Goal: Transaction & Acquisition: Purchase product/service

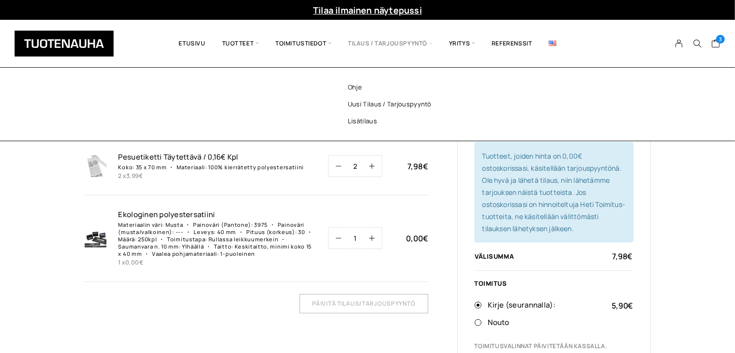
click at [405, 38] on span "Tilaus / Tarjouspyyntö" at bounding box center [390, 43] width 101 height 33
click at [395, 105] on link "Uusi tilaus / tarjouspyyntö" at bounding box center [402, 104] width 140 height 17
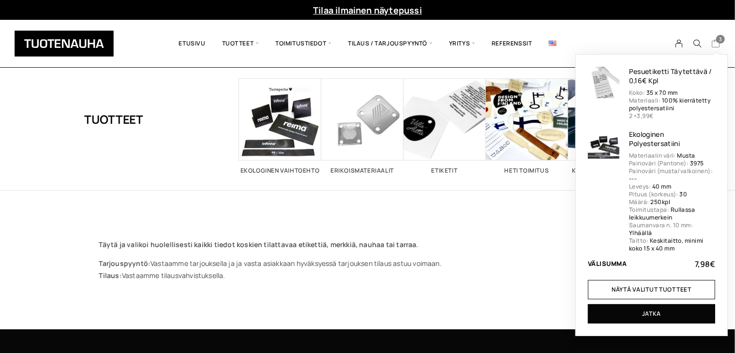
click at [720, 45] on link "3 7,98 €" at bounding box center [715, 45] width 9 height 12
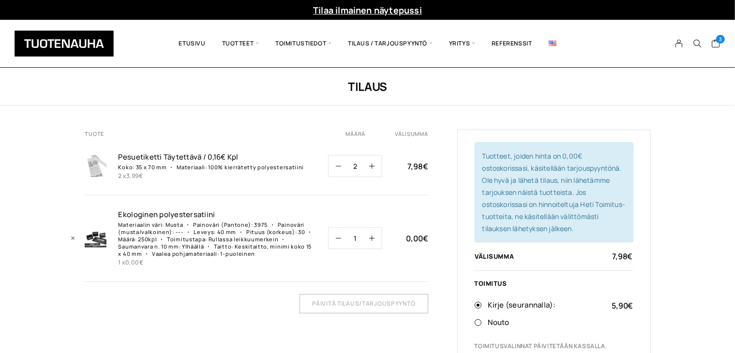
click at [238, 239] on p "Rullassa leikkuumerkein" at bounding box center [244, 239] width 70 height 7
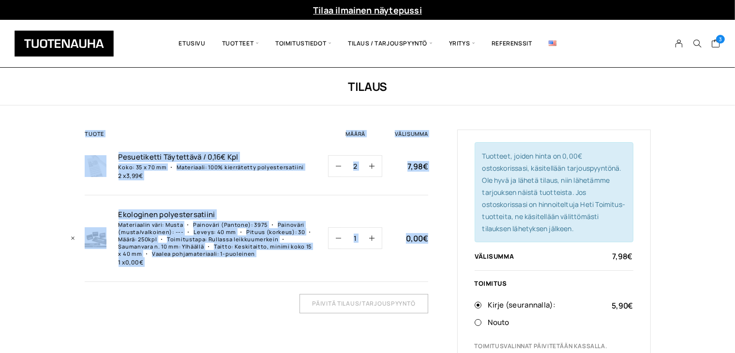
click at [428, 237] on div "Tuote Määrä Välisumma Pesuetiketti Täytettävä / 0,16€ Kpl Koko: 35 x 70 mm Mate…" at bounding box center [368, 305] width 566 height 351
click at [170, 213] on link "Ekologinen polyestersatiin­i" at bounding box center [218, 215] width 198 height 10
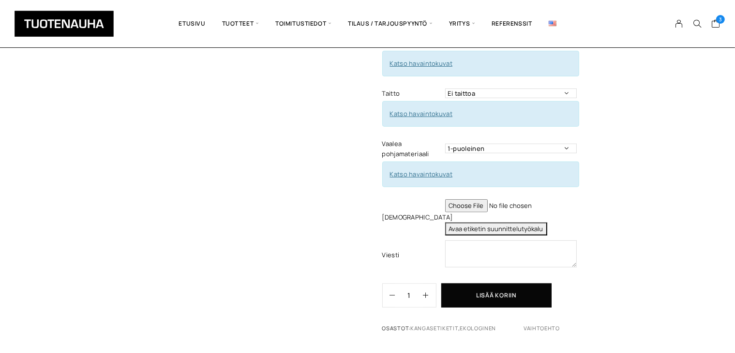
scroll to position [435, 0]
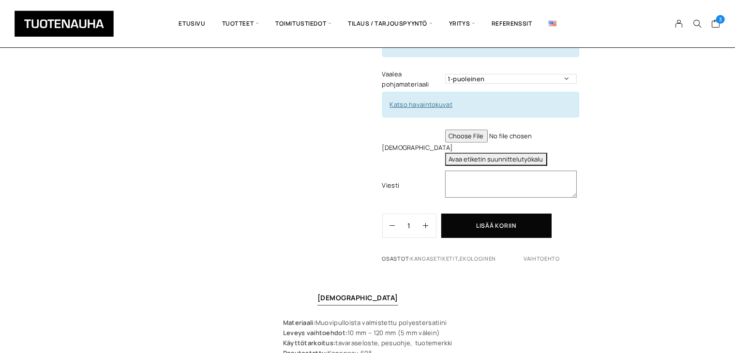
click at [481, 171] on textarea at bounding box center [511, 184] width 132 height 27
type textarea "i"
click at [503, 153] on button "Avaa etiketin suunnittelutyökalu" at bounding box center [496, 159] width 102 height 13
type textarea "Tuote: Nauhapainatus toimitettuna rullassa Materiaali: 100% kierrätetty polyest…"
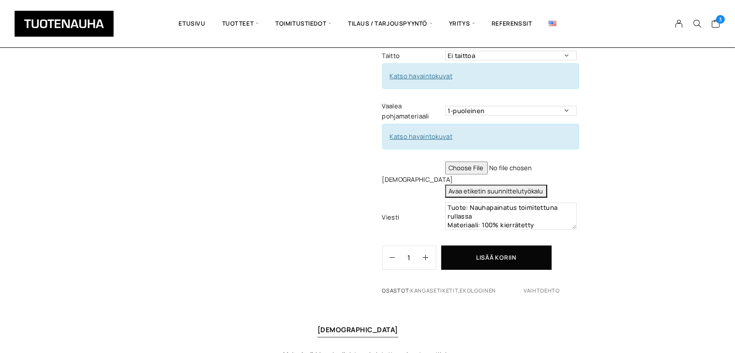
scroll to position [387, 0]
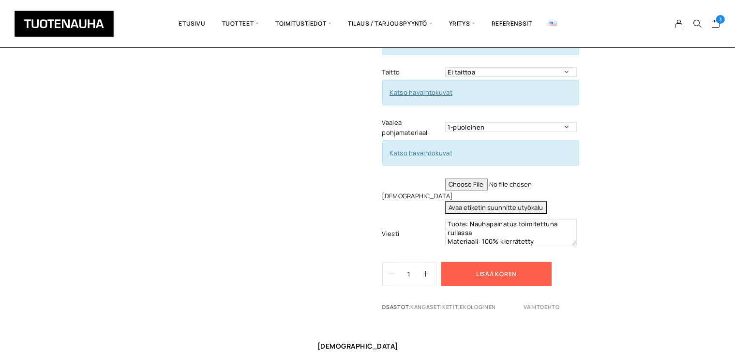
click at [484, 262] on button "Lisää koriin" at bounding box center [496, 274] width 110 height 24
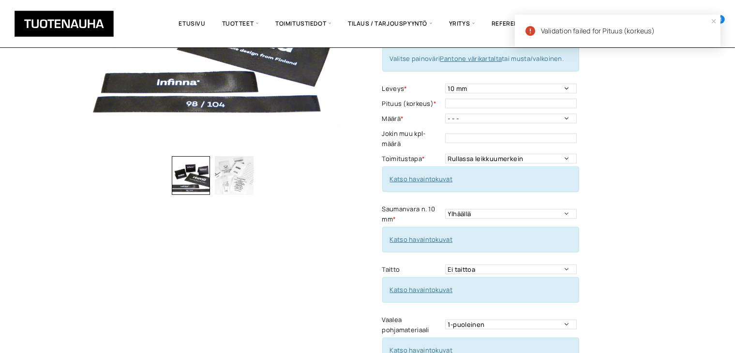
scroll to position [145, 0]
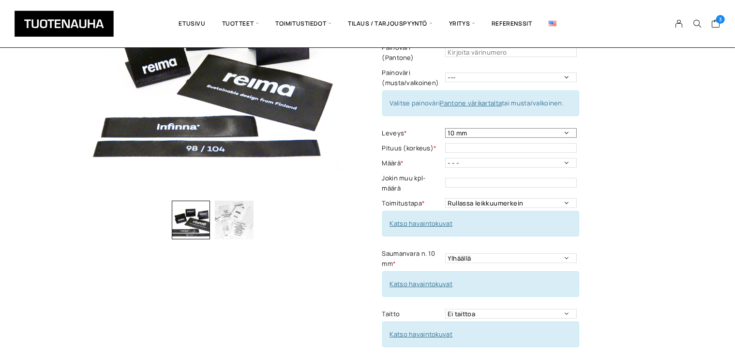
click at [569, 128] on select "10 mm 15 mm 20 mm 25 mm 30 mm 35 mm 40 mm 45 mm 50 mm 55 mm 60 mm 65 mm 70 mm" at bounding box center [511, 133] width 132 height 10
select select "40 mm"
click at [445, 128] on select "10 mm 15 mm 20 mm 25 mm 30 mm 35 mm 40 mm 45 mm 50 mm 55 mm 60 mm 65 mm 70 mm" at bounding box center [511, 133] width 132 height 10
click at [558, 143] on input "text" at bounding box center [511, 148] width 132 height 10
type input "30"
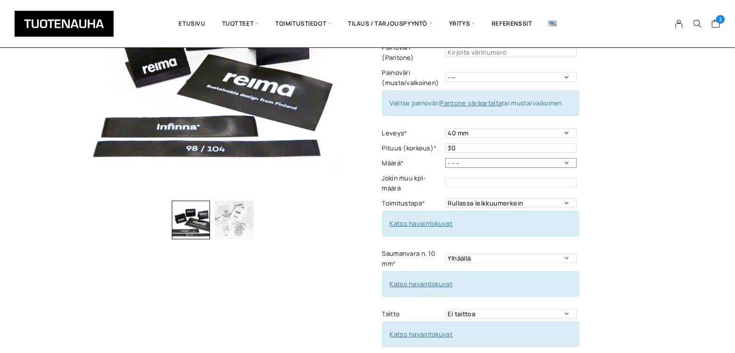
click at [567, 158] on select "- - - 250kpl 500 kpl 1000 kpl 1500 kpl 2000 kpl 2500 kpl 3000 kpl 3500 kpl 4000…" at bounding box center [511, 163] width 132 height 10
select select "250kpl"
click at [445, 158] on select "- - - 250kpl 500 kpl 1000 kpl 1500 kpl 2000 kpl 2500 kpl 3000 kpl 3500 kpl 4000…" at bounding box center [511, 163] width 132 height 10
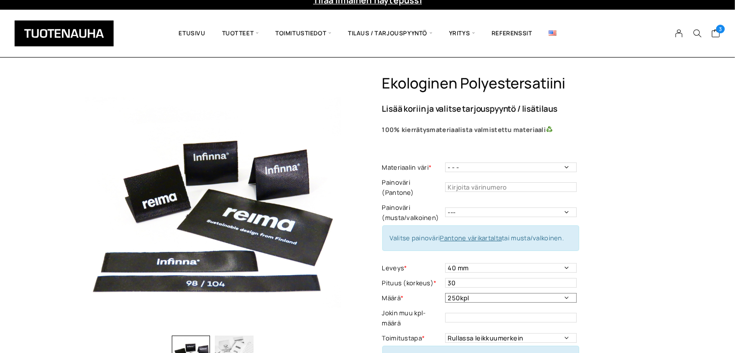
scroll to position [0, 0]
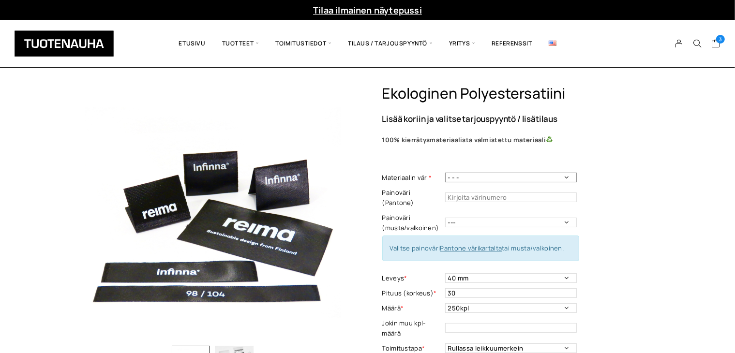
click at [569, 179] on select "- - - Valkoinen Musta" at bounding box center [511, 178] width 132 height 10
select select "Musta"
click at [445, 173] on select "- - - Valkoinen Musta" at bounding box center [511, 178] width 132 height 10
drag, startPoint x: 571, startPoint y: 175, endPoint x: 579, endPoint y: 175, distance: 8.2
click at [571, 175] on select "- - - Valkoinen Musta" at bounding box center [511, 178] width 132 height 10
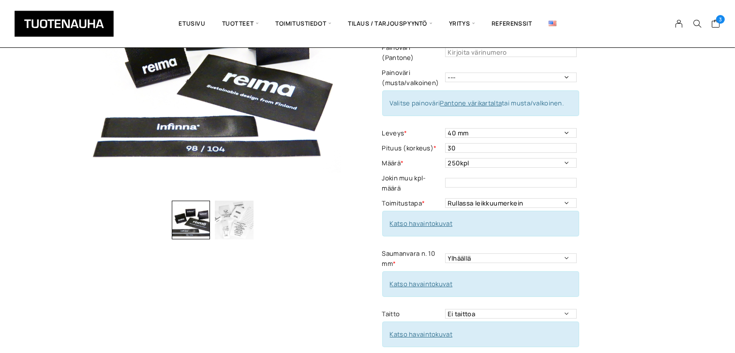
click at [655, 194] on div "Ekologinen polyestersatiini Lisää koriin ja valitse tarjouspyyntö / lisätilaus …" at bounding box center [367, 330] width 735 height 781
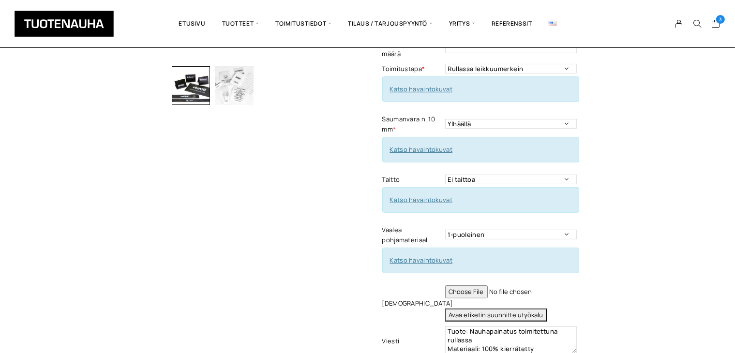
scroll to position [339, 0]
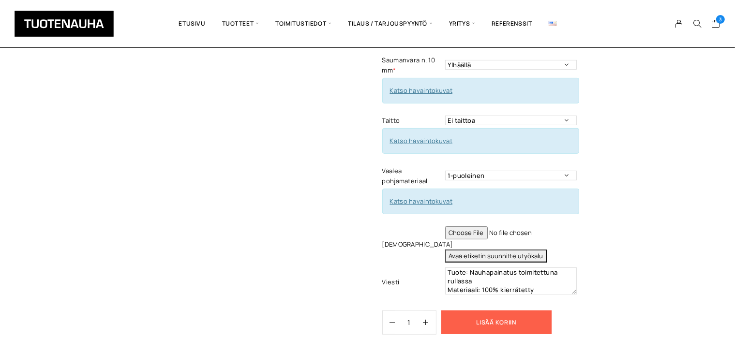
click at [510, 311] on button "Lisää koriin" at bounding box center [496, 323] width 110 height 24
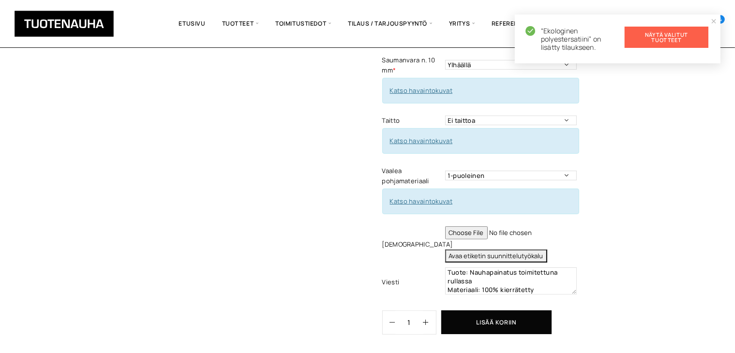
click at [666, 35] on link "Näytä valitut tuotteet" at bounding box center [667, 37] width 84 height 21
